Goal: Register for event/course

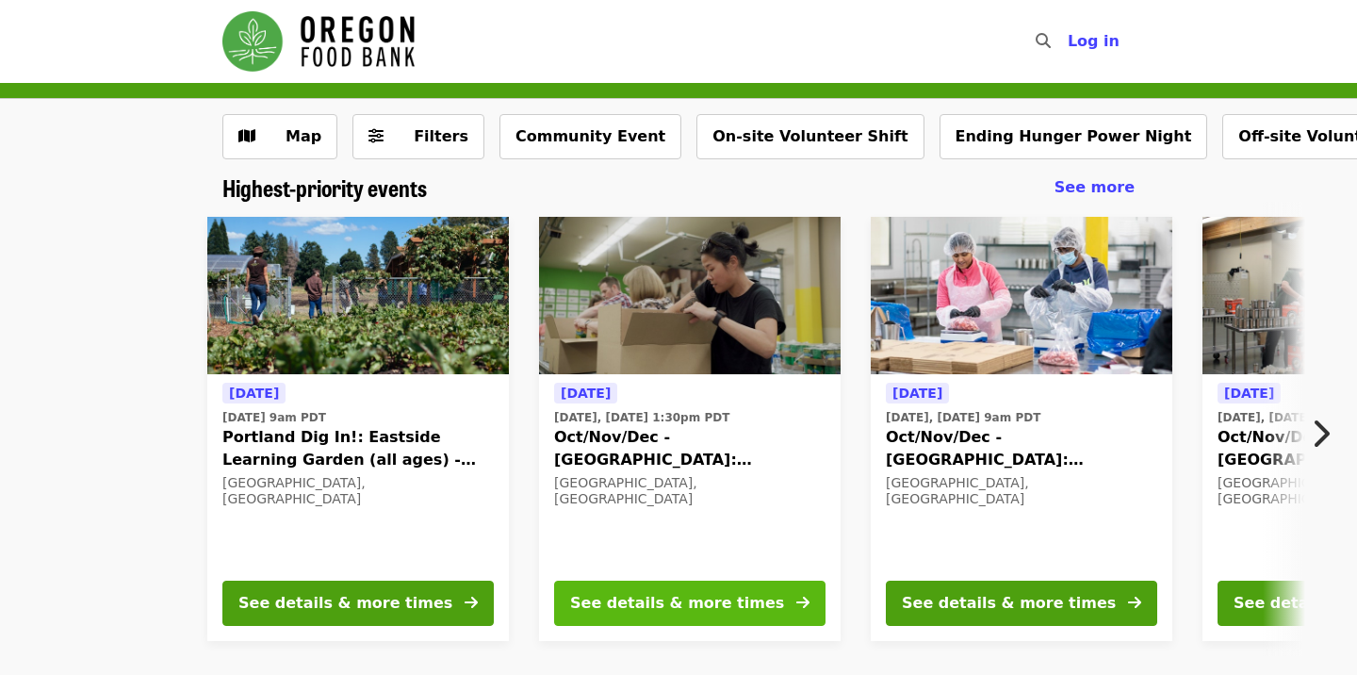
click at [602, 608] on div "See details & more times" at bounding box center [677, 603] width 214 height 23
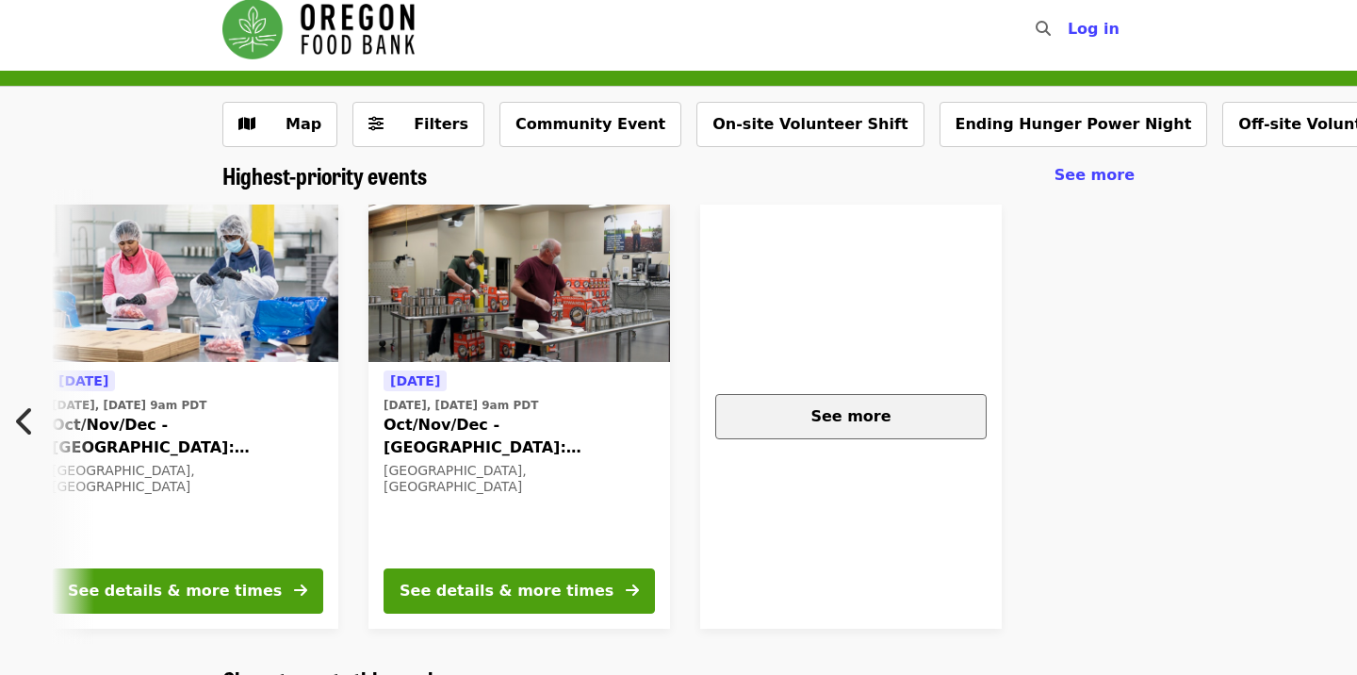
scroll to position [0, 837]
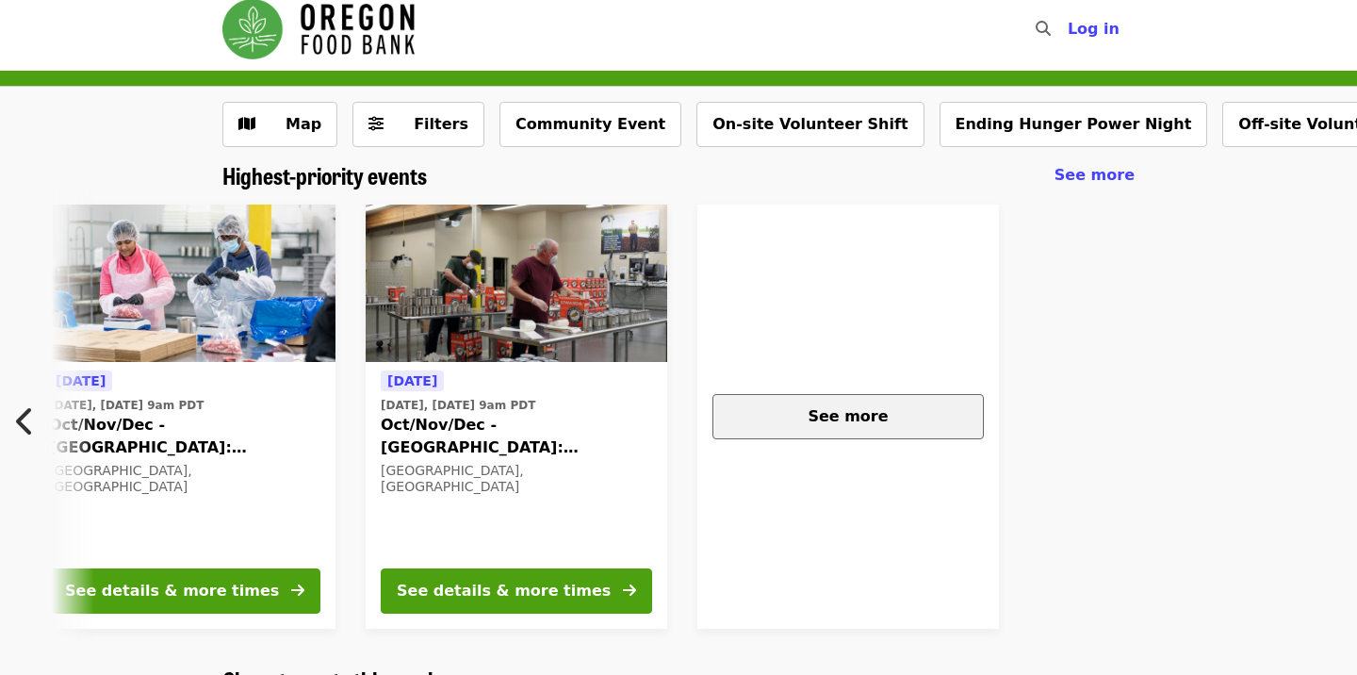
click at [894, 398] on button "See more" at bounding box center [848, 416] width 271 height 45
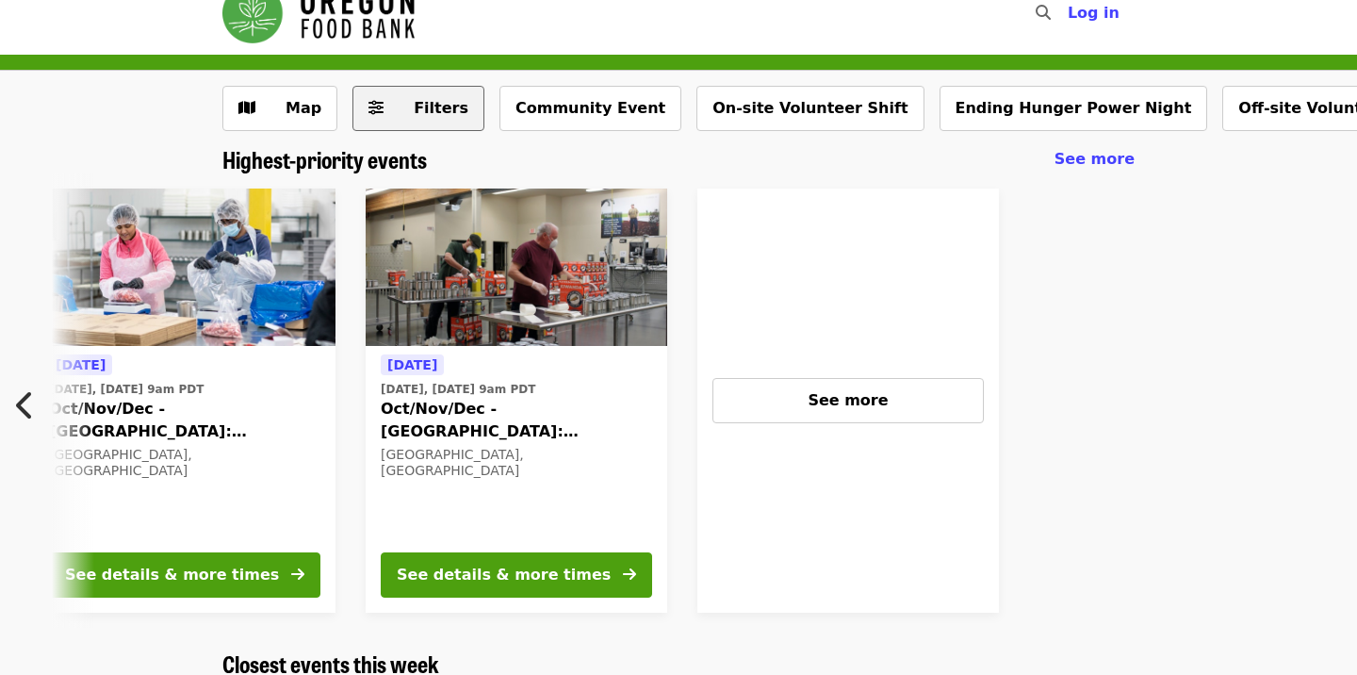
click at [420, 119] on span "Filters" at bounding box center [432, 108] width 74 height 23
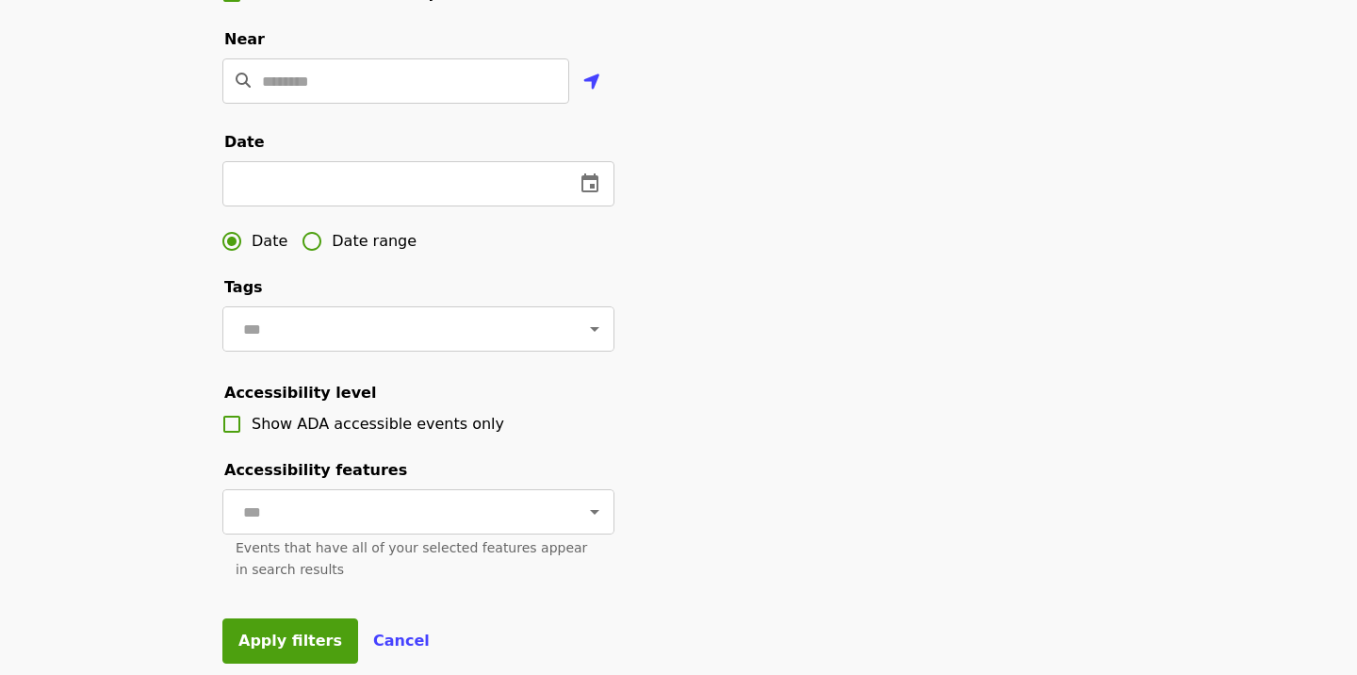
scroll to position [538, 0]
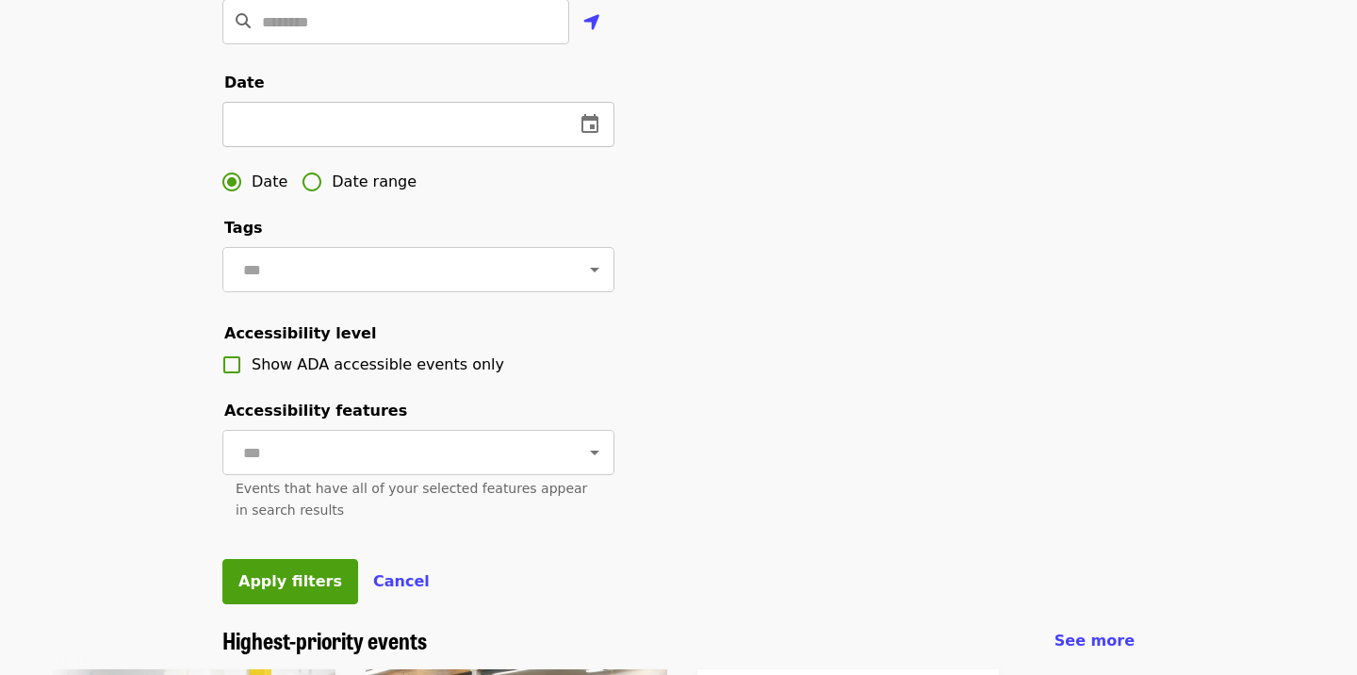
click at [597, 131] on icon "change date" at bounding box center [590, 123] width 17 height 19
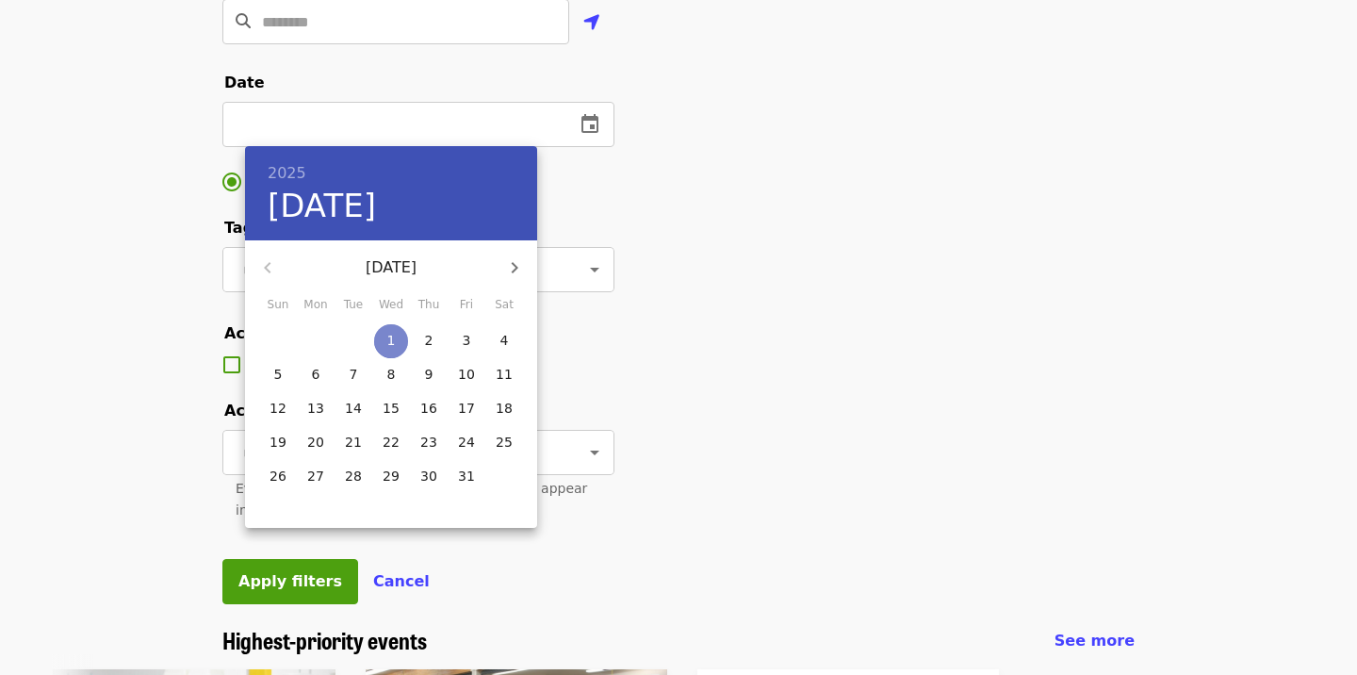
click at [398, 342] on span "1" at bounding box center [391, 340] width 34 height 19
type input "**********"
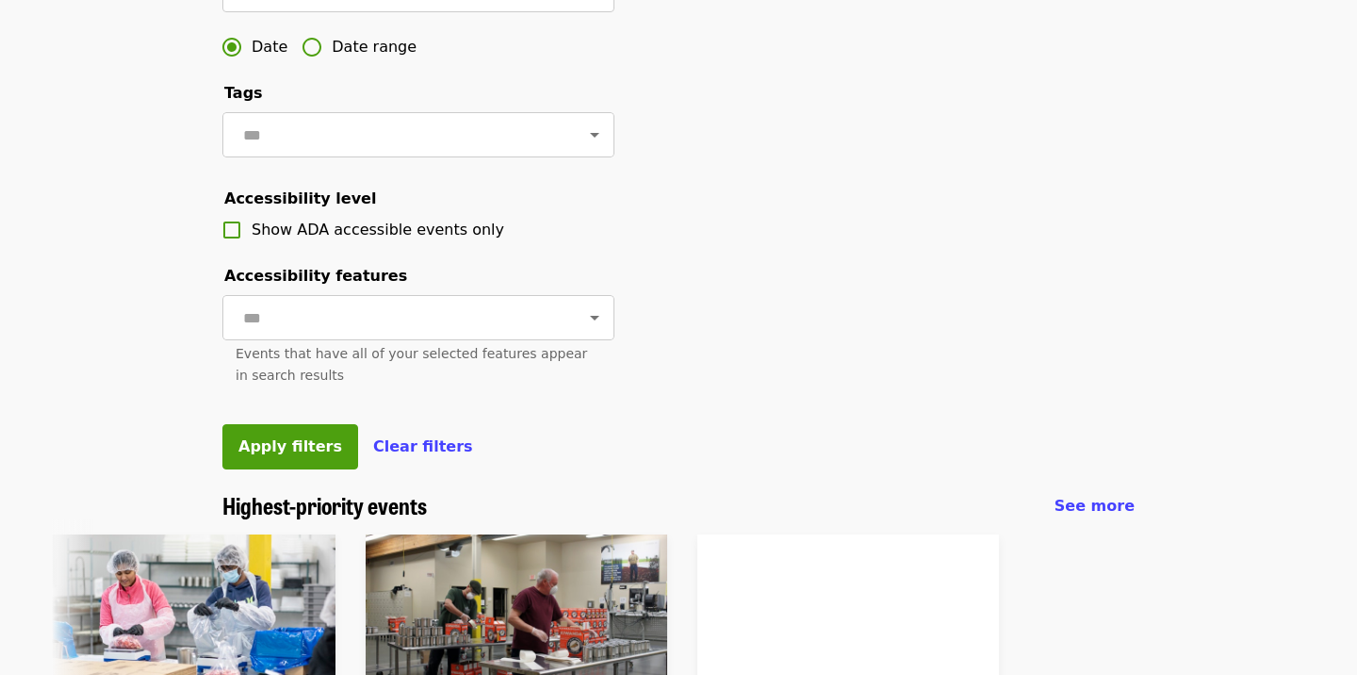
scroll to position [695, 0]
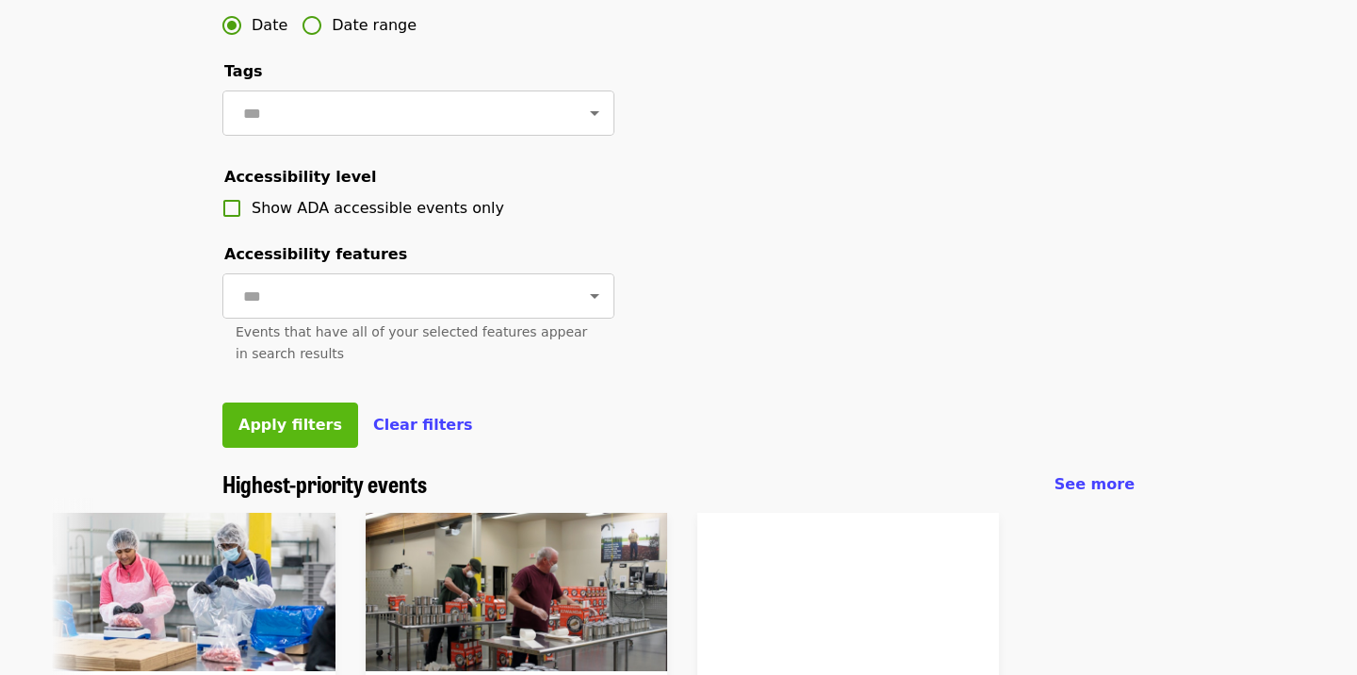
click at [291, 439] on button "Apply filters" at bounding box center [290, 424] width 136 height 45
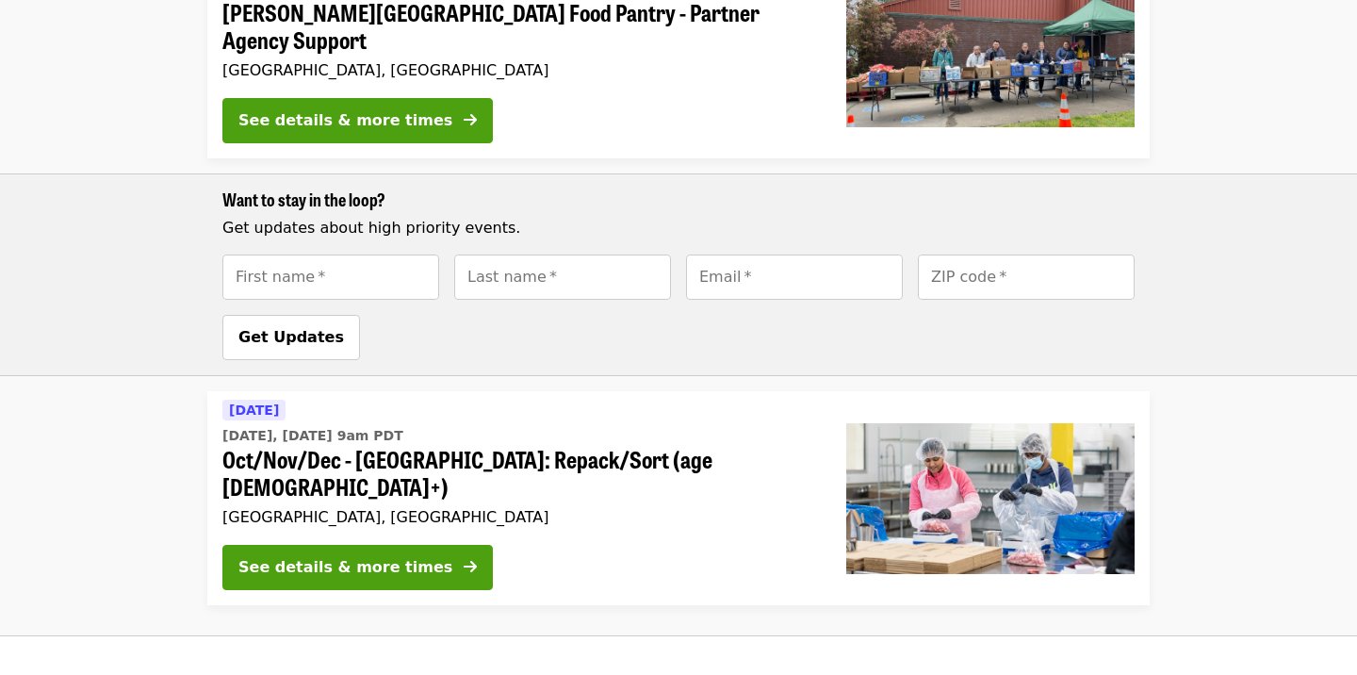
scroll to position [1429, 0]
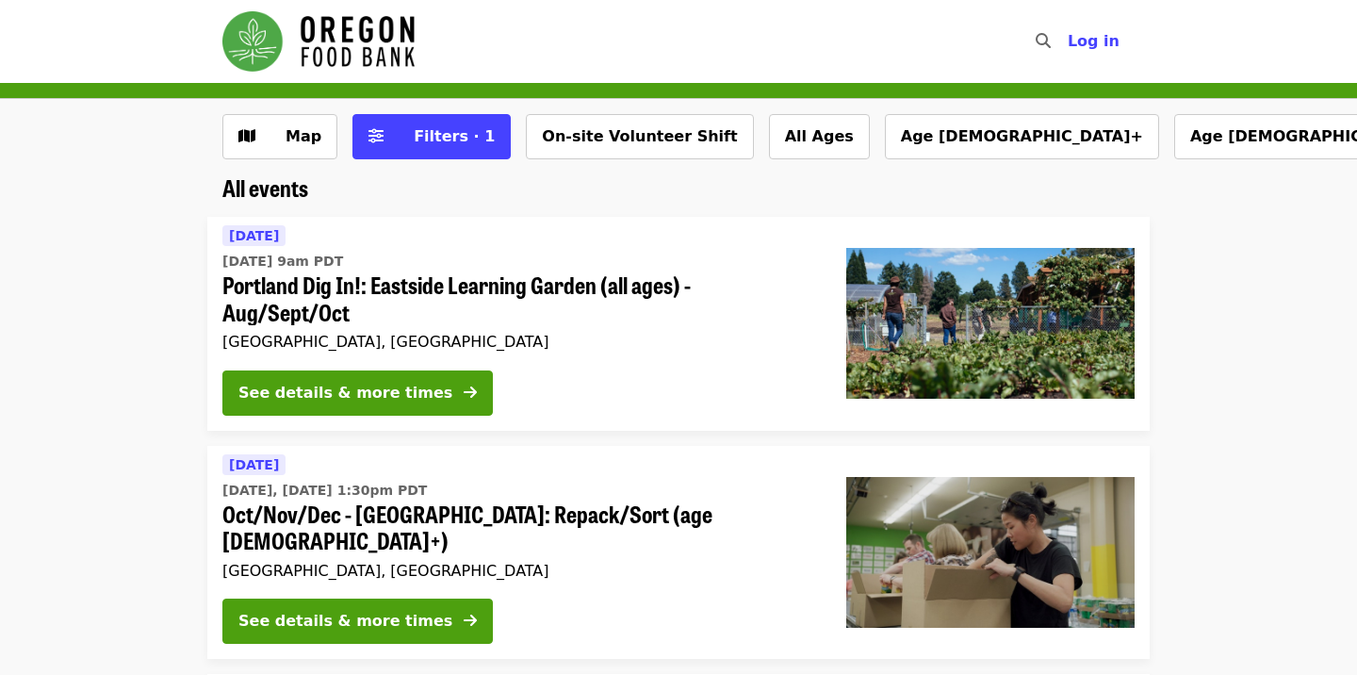
scroll to position [16, 0]
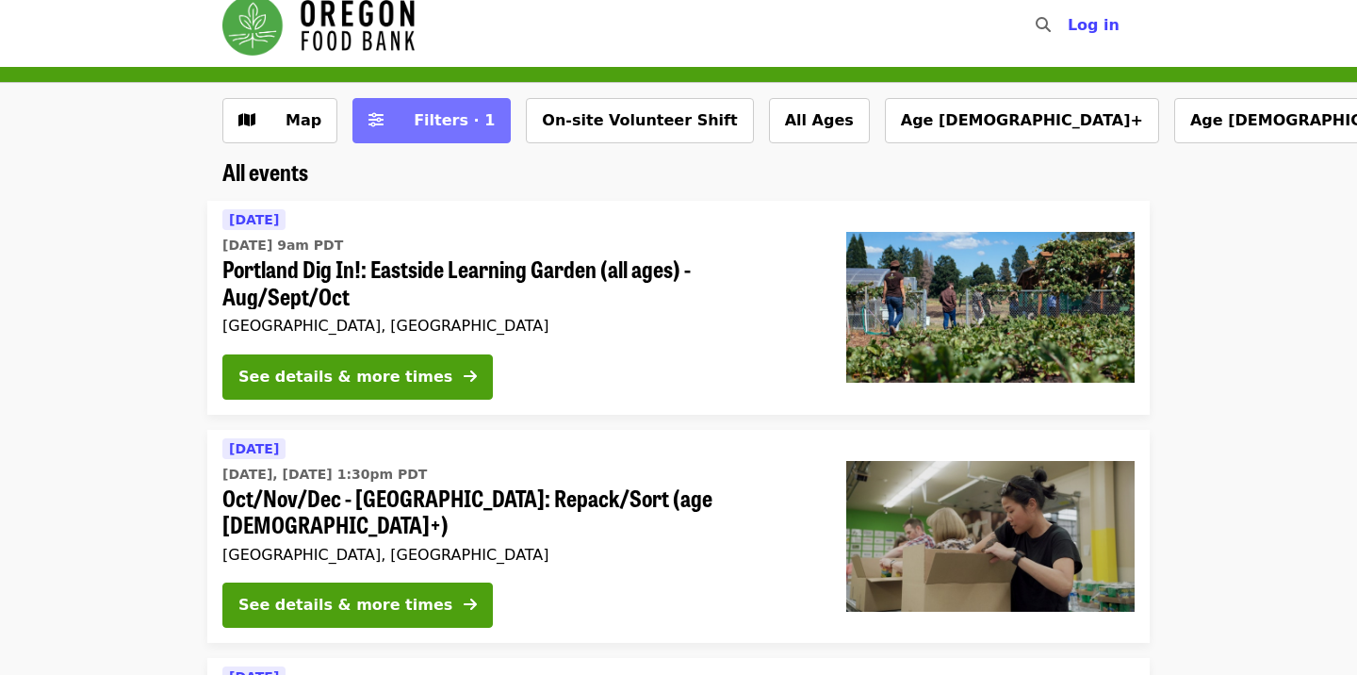
click at [419, 126] on span "Filters · 1" at bounding box center [454, 120] width 81 height 18
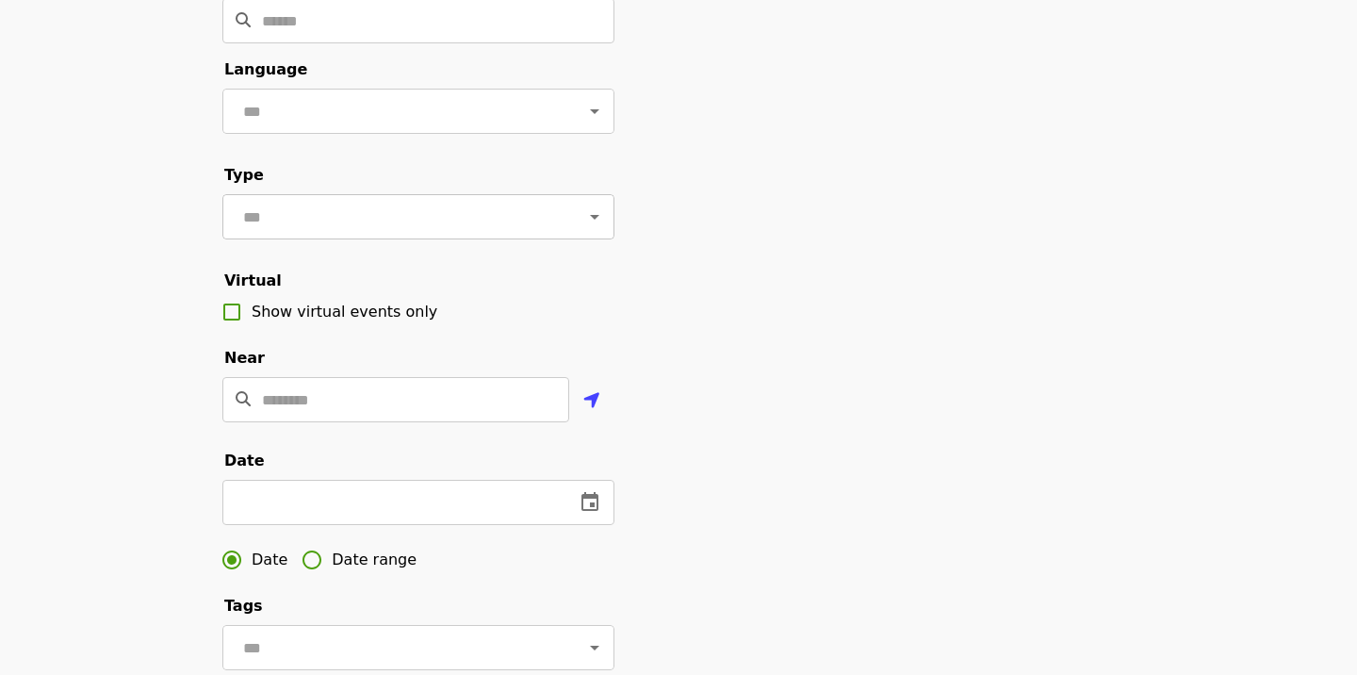
scroll to position [206, 0]
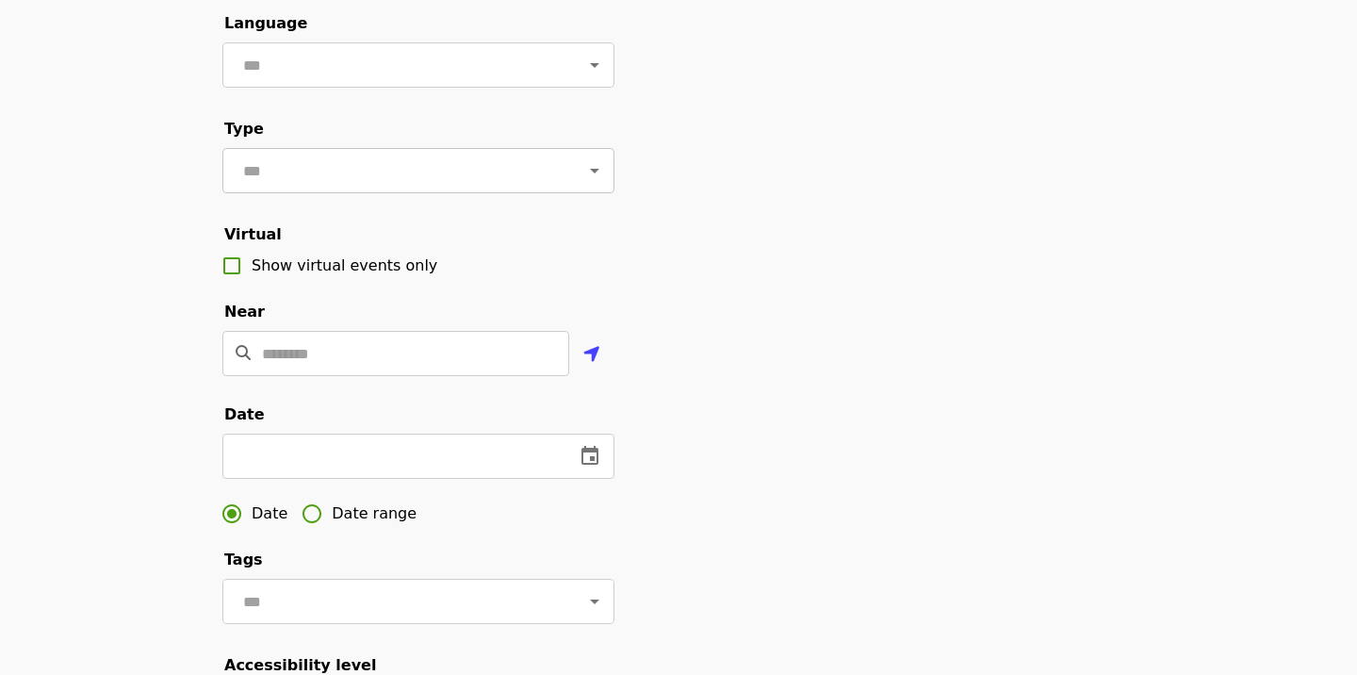
click at [379, 369] on input "Location" at bounding box center [415, 353] width 307 height 45
